Goal: Use online tool/utility: Use online tool/utility

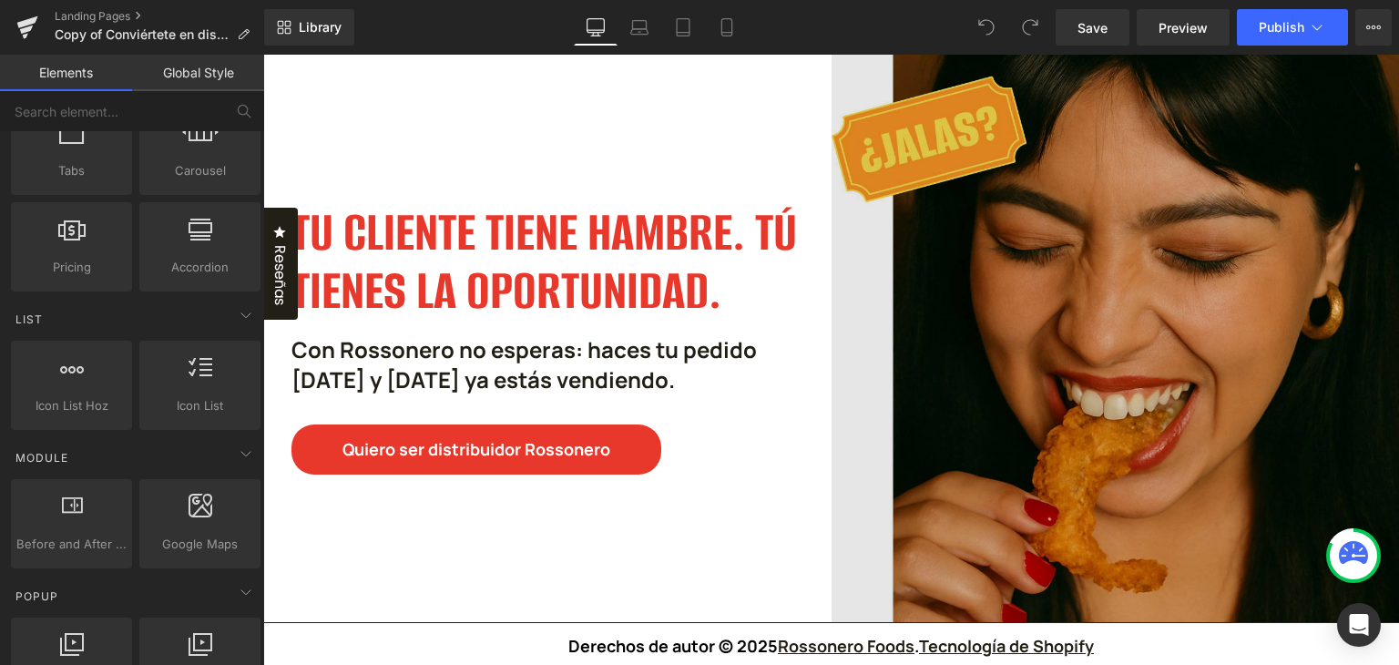
scroll to position [2550, 0]
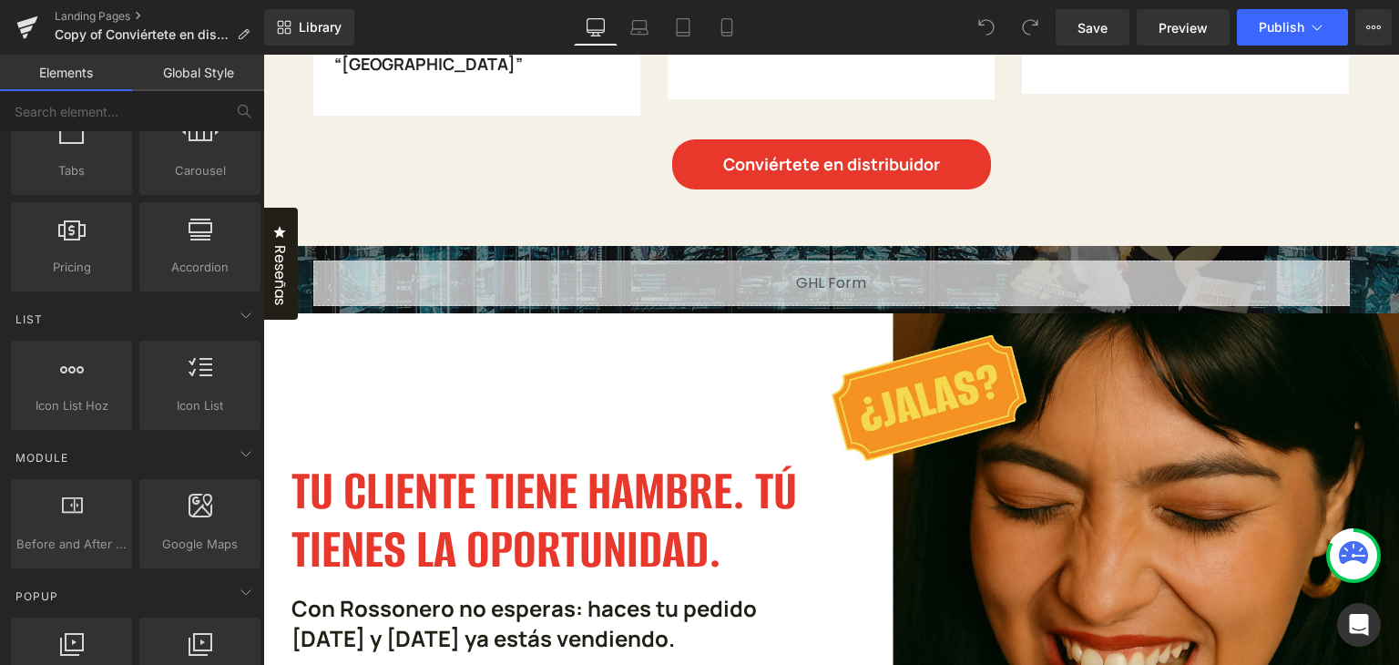
click at [263, 55] on div at bounding box center [263, 55] width 0 height 0
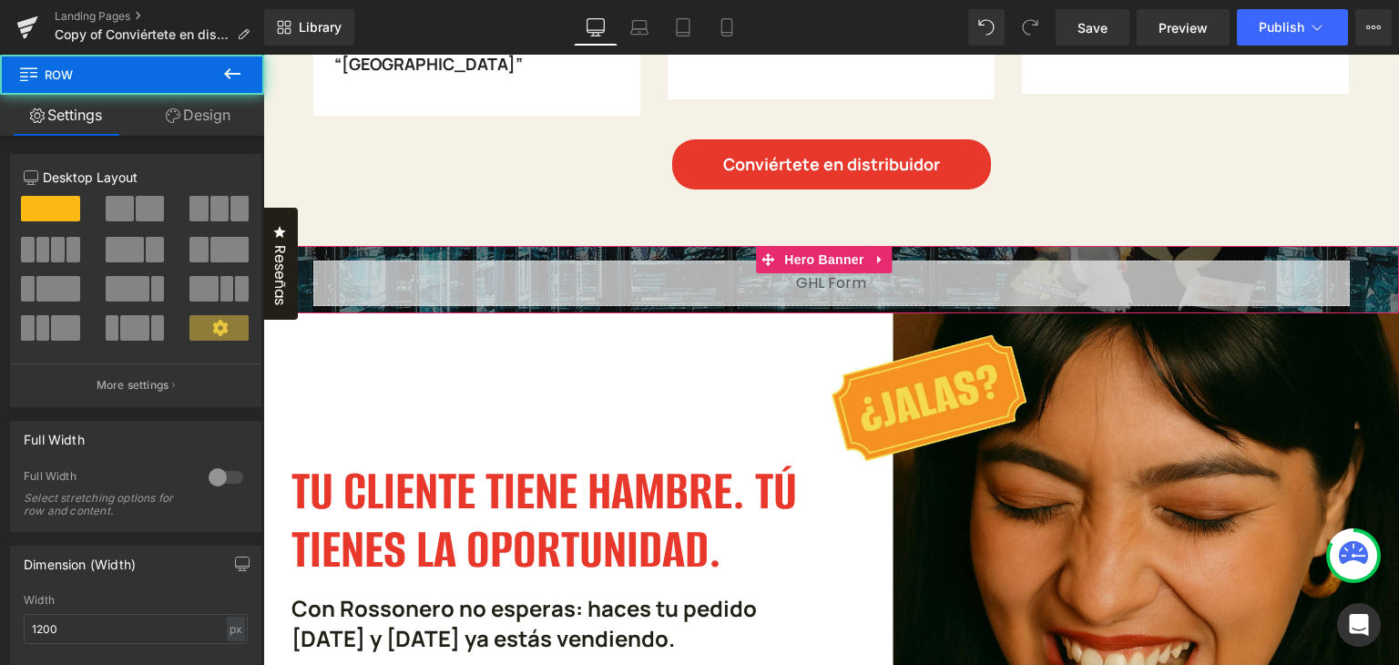
click at [1373, 246] on div at bounding box center [831, 279] width 1136 height 67
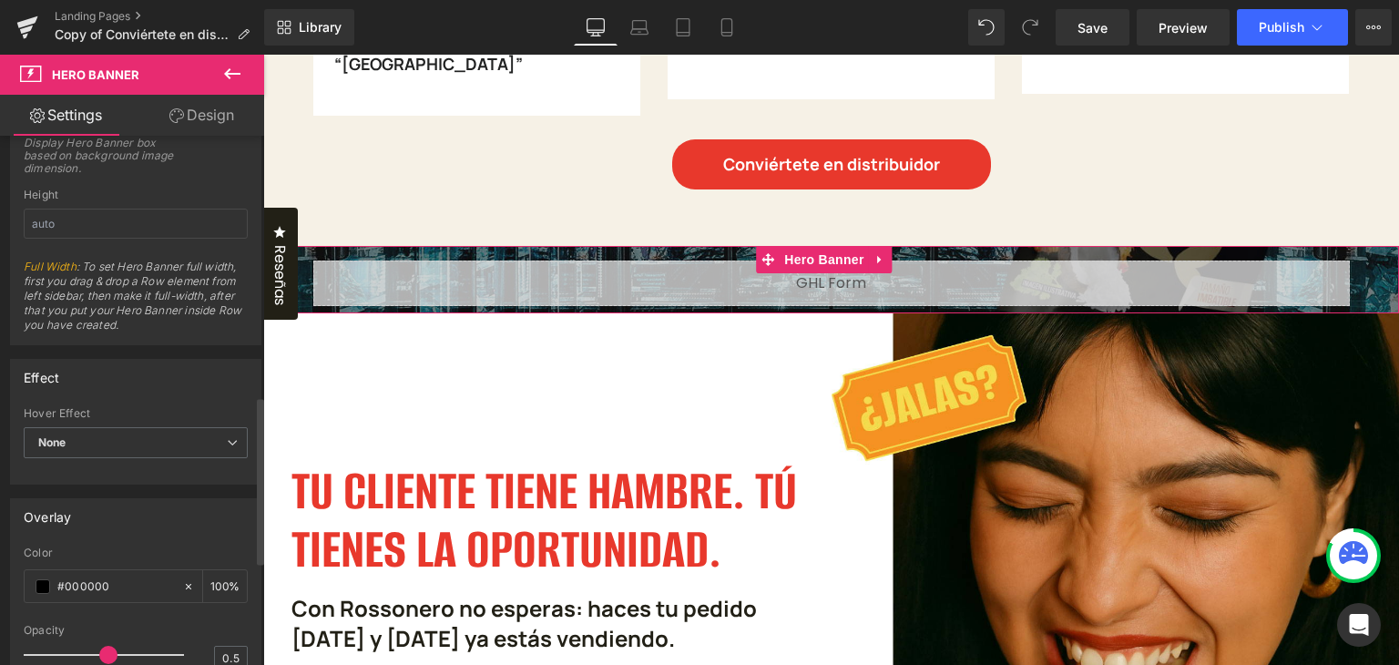
scroll to position [1148, 0]
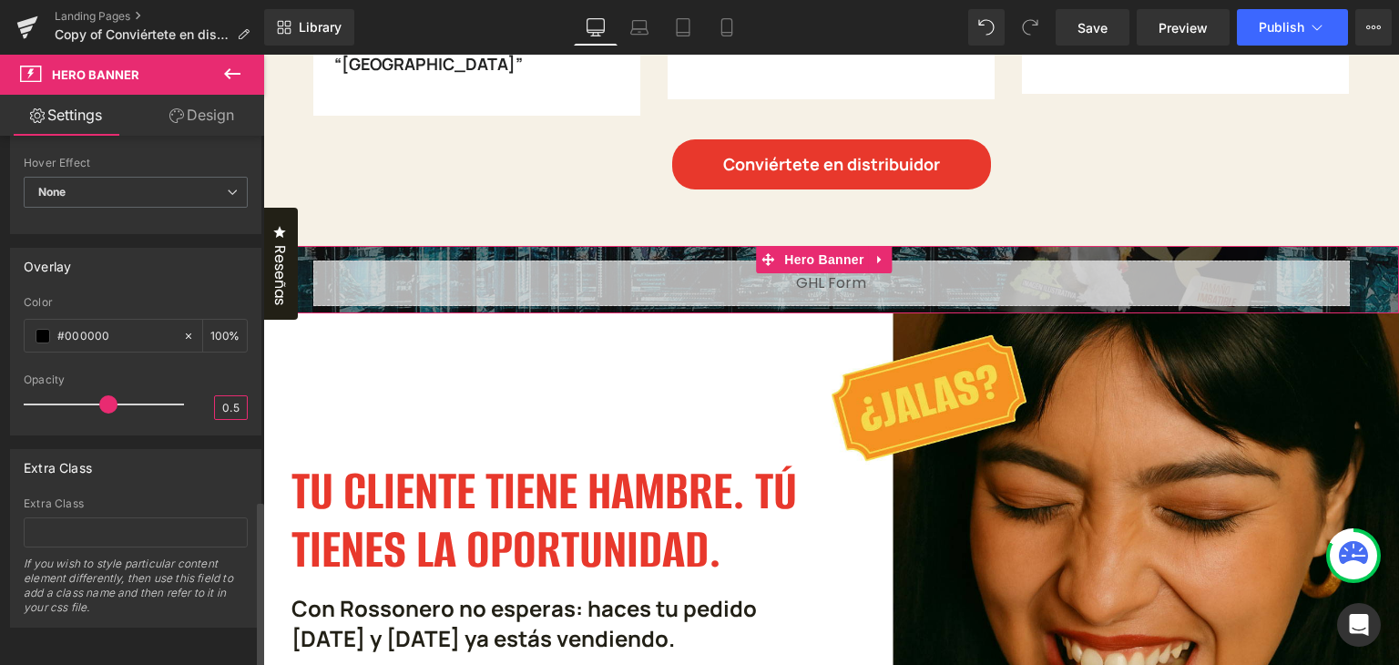
drag, startPoint x: 226, startPoint y: 391, endPoint x: 237, endPoint y: 391, distance: 10.9
click at [237, 396] on input "0.5" at bounding box center [231, 407] width 32 height 23
type input "0.7"
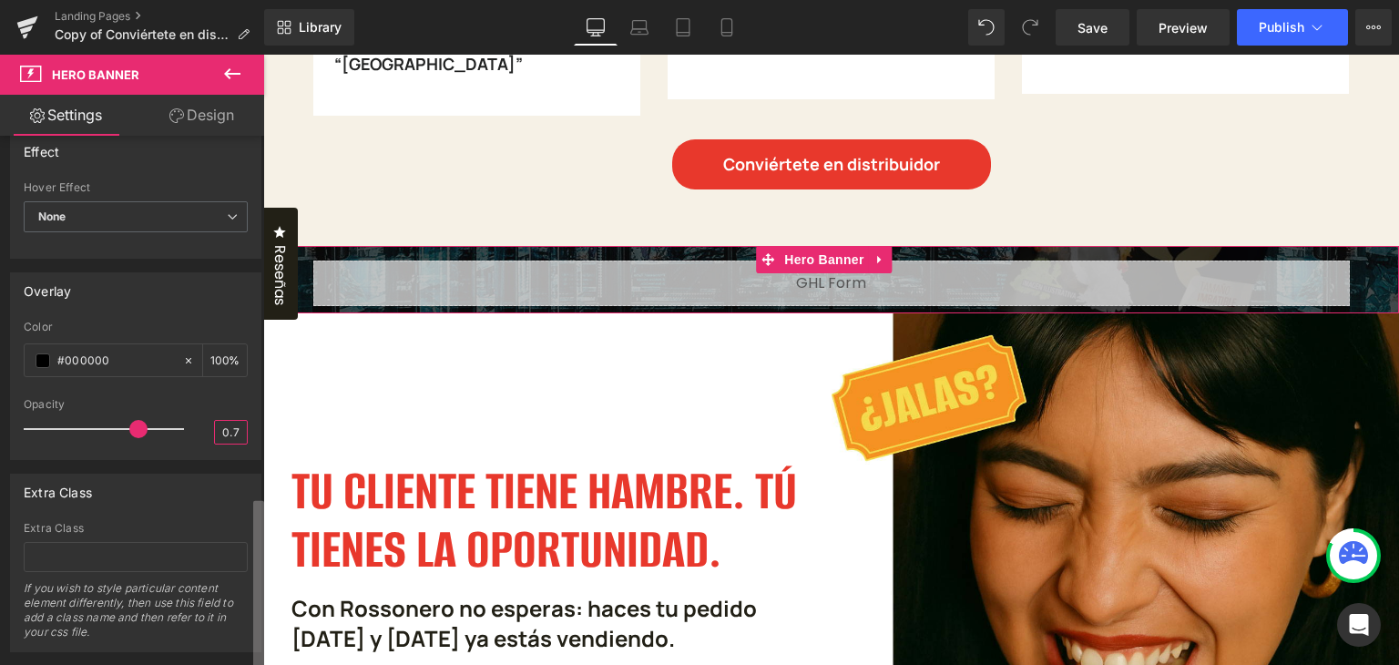
scroll to position [1057, 0]
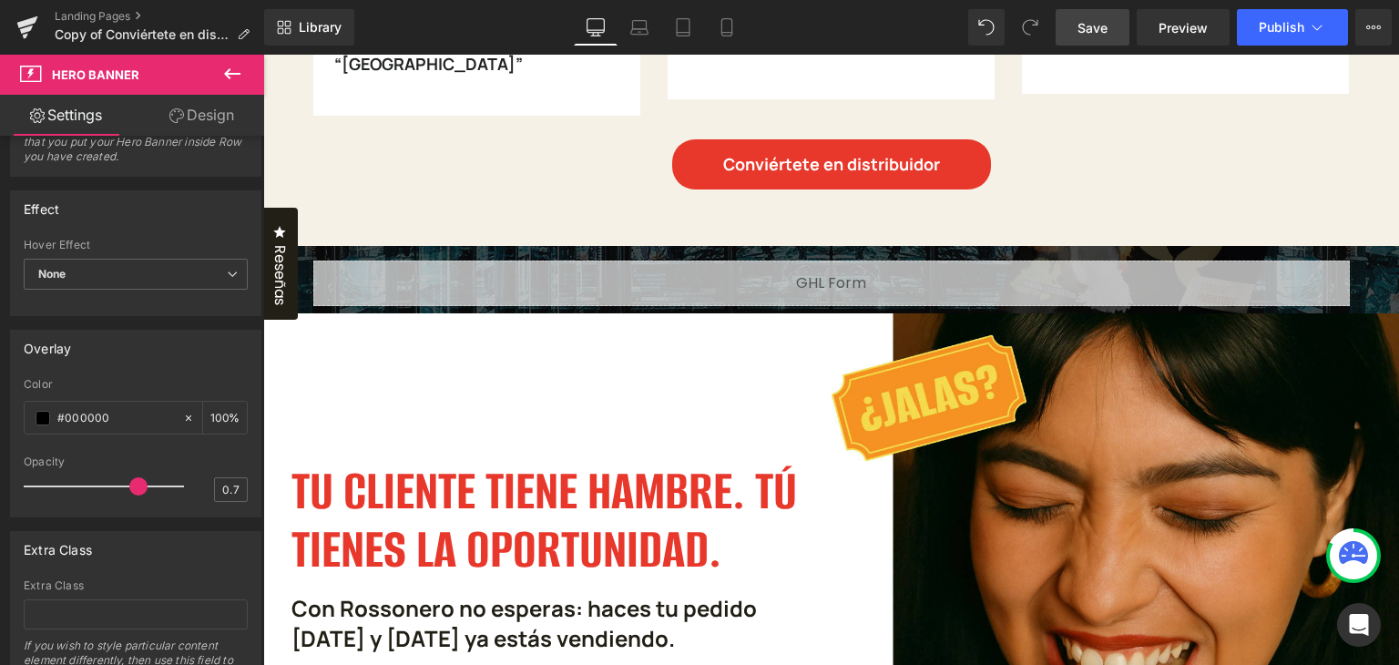
click at [1111, 30] on link "Save" at bounding box center [1092, 27] width 74 height 36
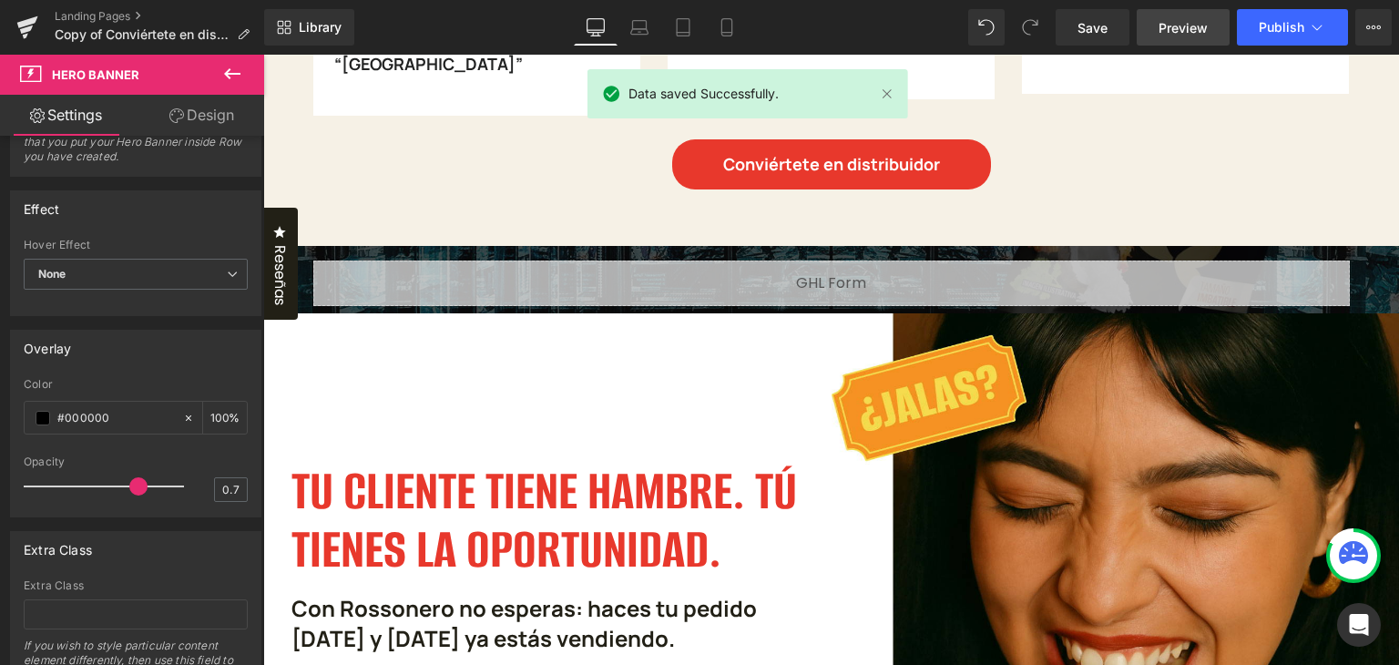
click at [1171, 25] on span "Preview" at bounding box center [1182, 27] width 49 height 19
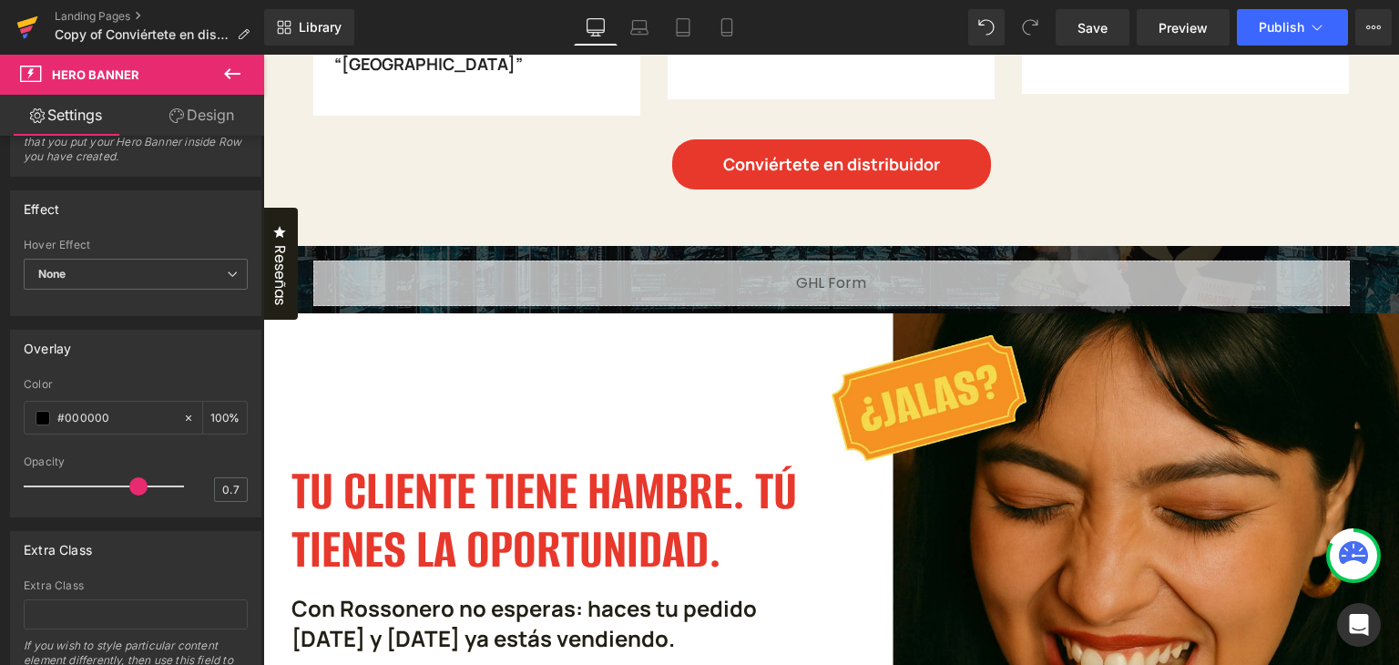
click at [18, 25] on icon at bounding box center [27, 22] width 21 height 12
